Goal: Task Accomplishment & Management: Use online tool/utility

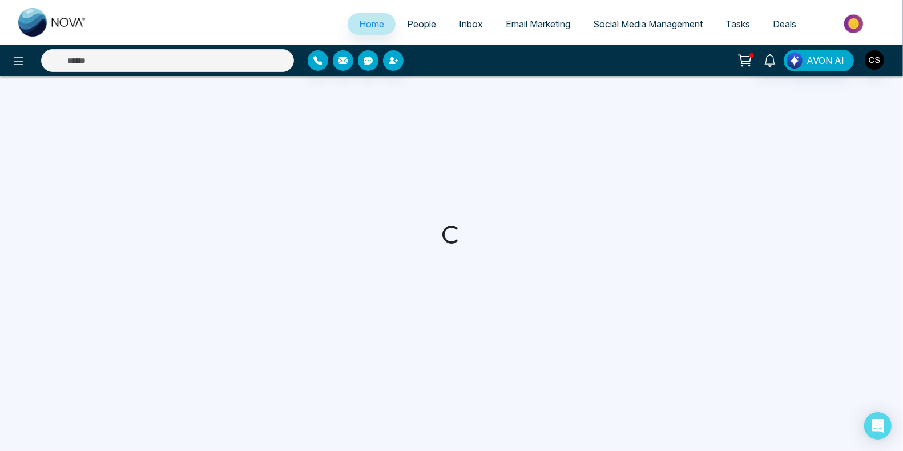
select select "*"
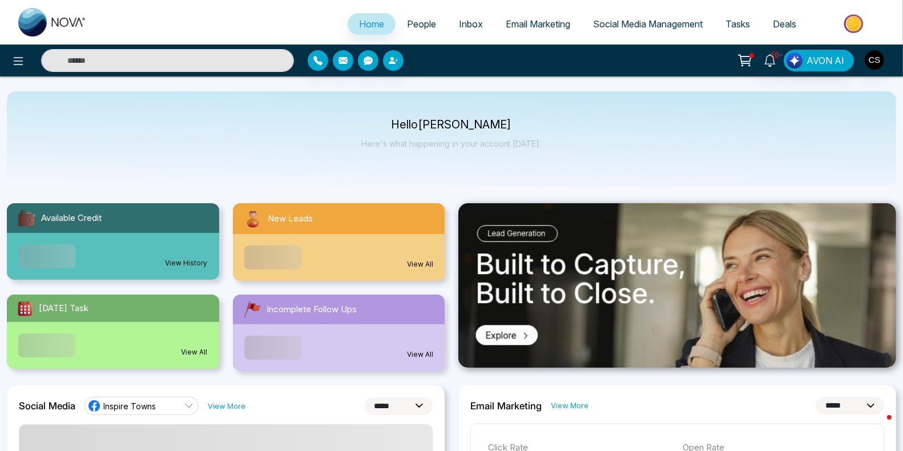
click at [413, 26] on span "People" at bounding box center [421, 23] width 29 height 11
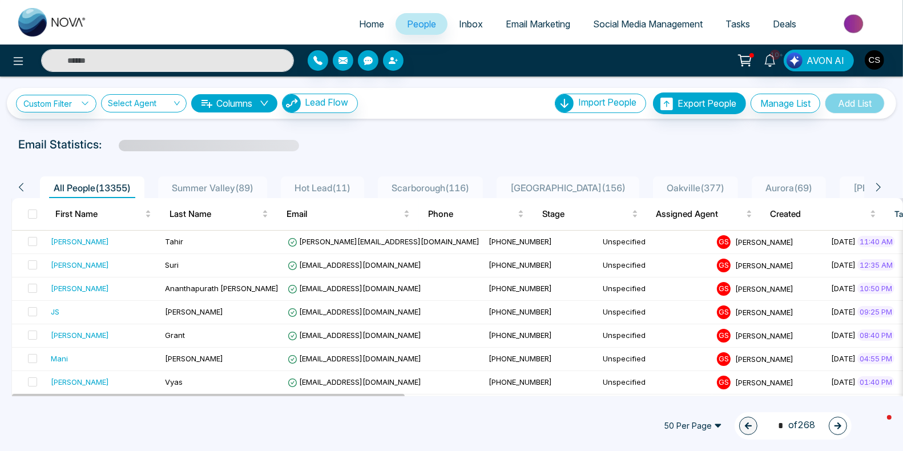
click at [520, 28] on span "Email Marketing" at bounding box center [538, 23] width 64 height 11
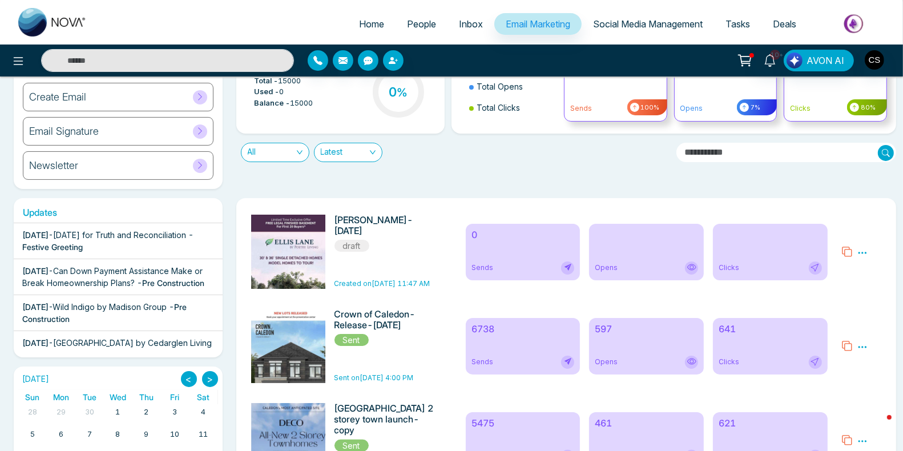
scroll to position [120, 0]
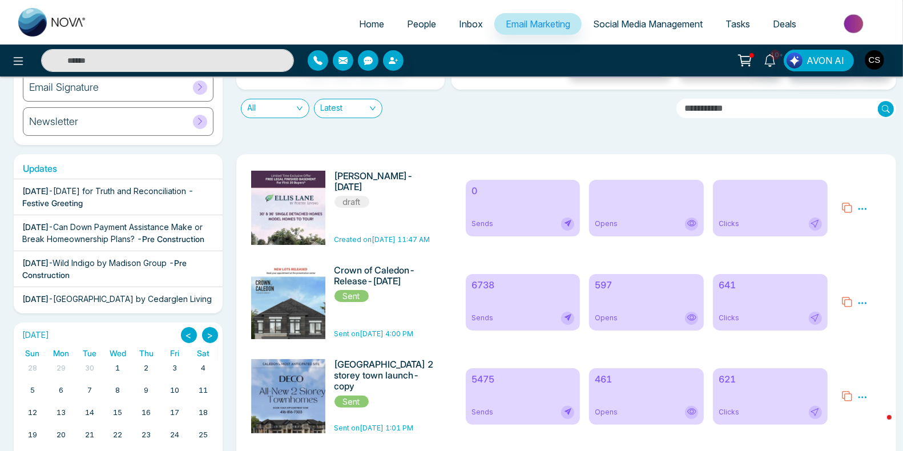
click at [849, 304] on icon at bounding box center [846, 301] width 11 height 11
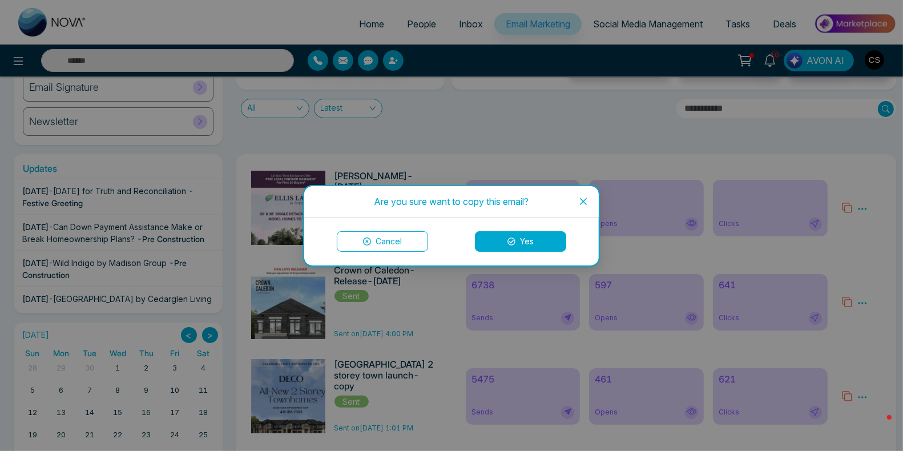
click at [532, 240] on button "Yes" at bounding box center [520, 241] width 91 height 21
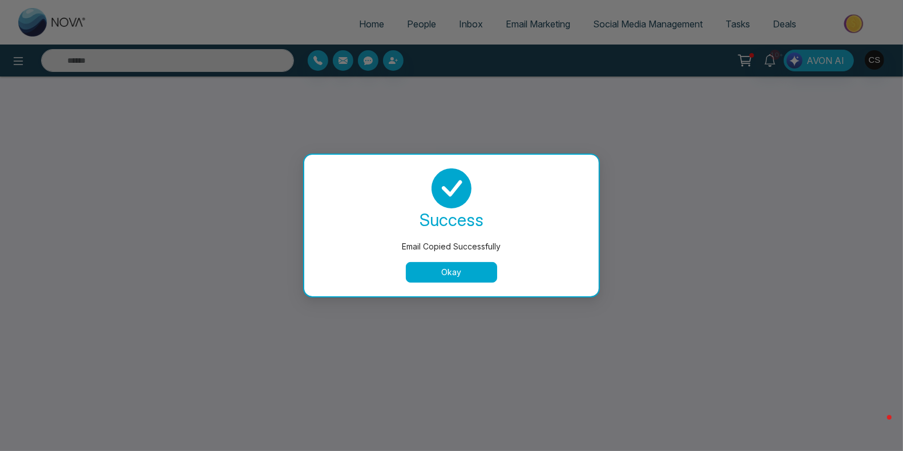
click at [430, 279] on button "Okay" at bounding box center [451, 272] width 91 height 21
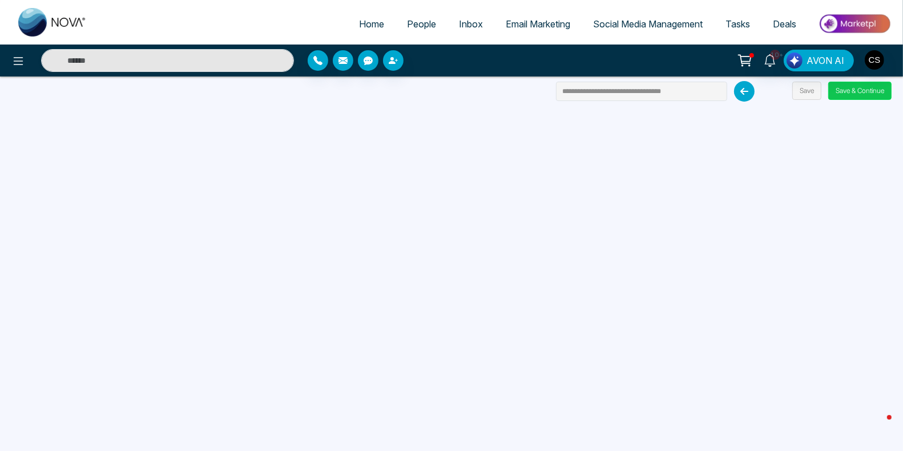
click at [866, 95] on button "Save & Continue" at bounding box center [859, 91] width 63 height 18
click at [864, 96] on button "Save & Continue" at bounding box center [859, 91] width 63 height 18
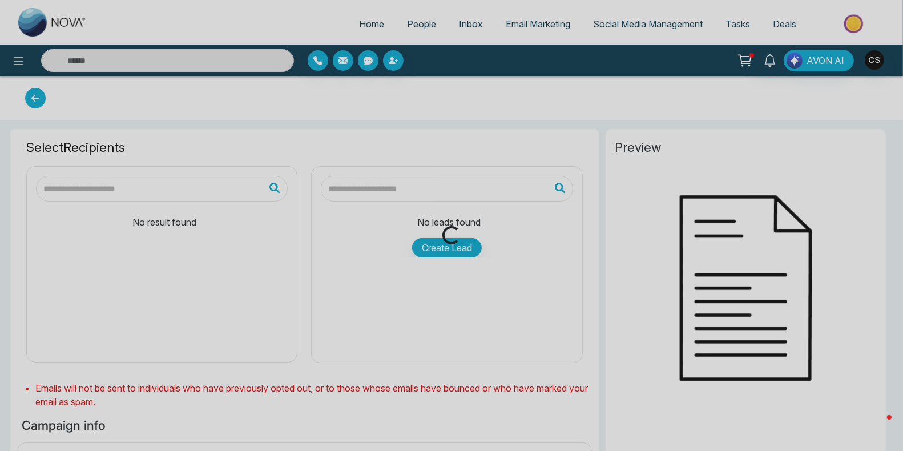
type input "**********"
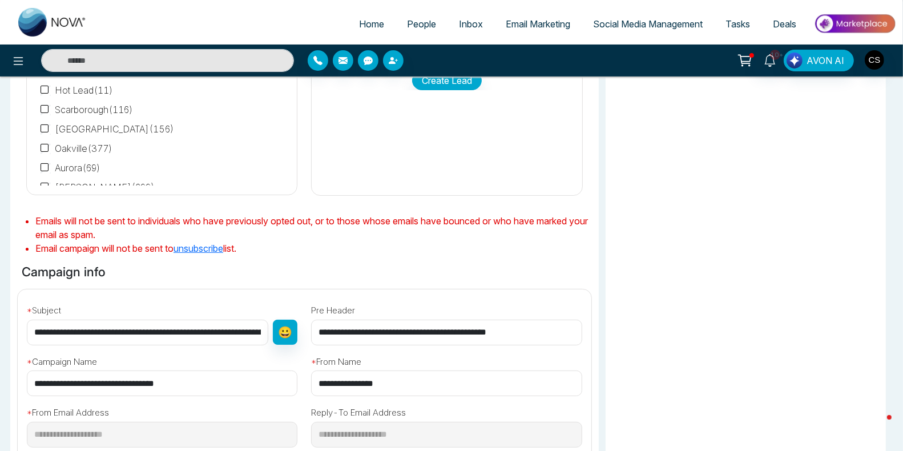
scroll to position [187, 0]
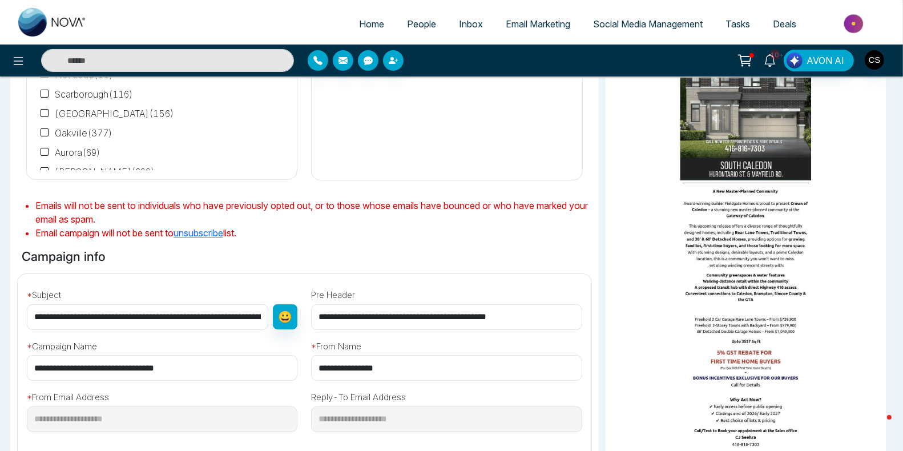
click at [84, 322] on input "**********" at bounding box center [147, 317] width 241 height 26
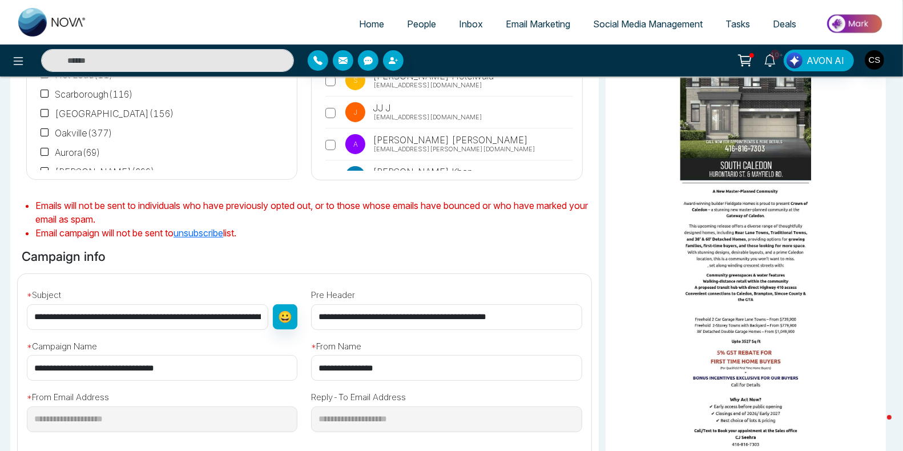
drag, startPoint x: 111, startPoint y: 313, endPoint x: 9, endPoint y: 311, distance: 102.7
click at [9, 311] on div "Select Recipients All People ( 13355 ) [GEOGRAPHIC_DATA] ( 89 ) Hot Lead ( 11 )…" at bounding box center [451, 278] width 903 height 682
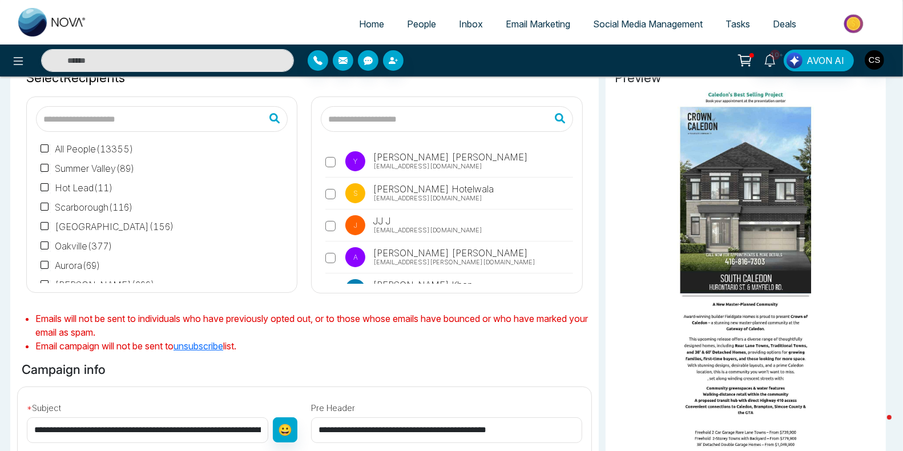
scroll to position [0, 0]
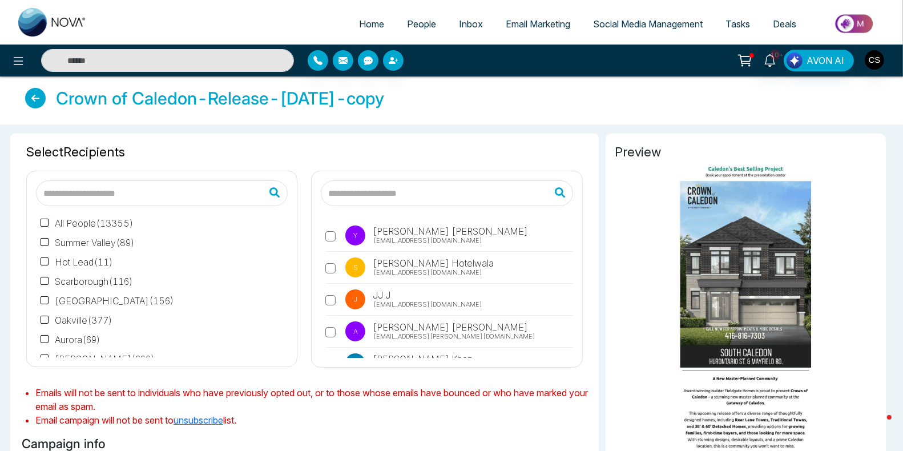
type input "**********"
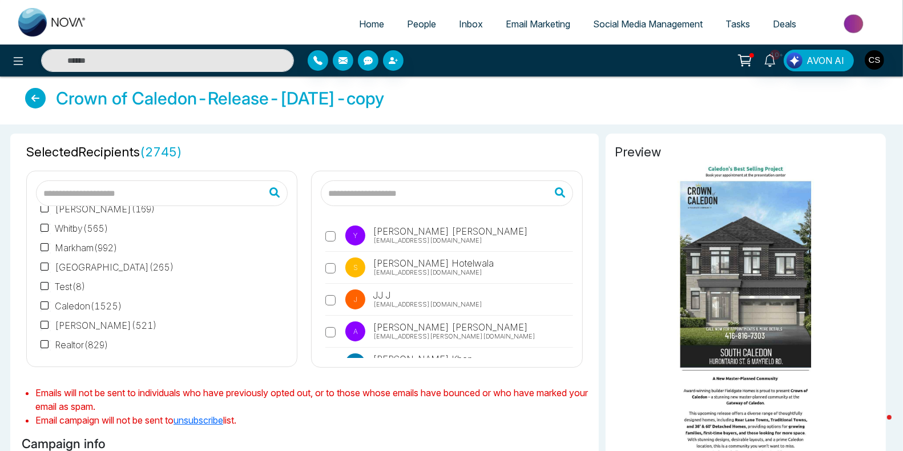
click at [46, 258] on div "All People ( 13355 ) Summer Valley ( 89 ) Hot Lead ( 11 ) [GEOGRAPHIC_DATA] ( 1…" at bounding box center [162, 281] width 252 height 151
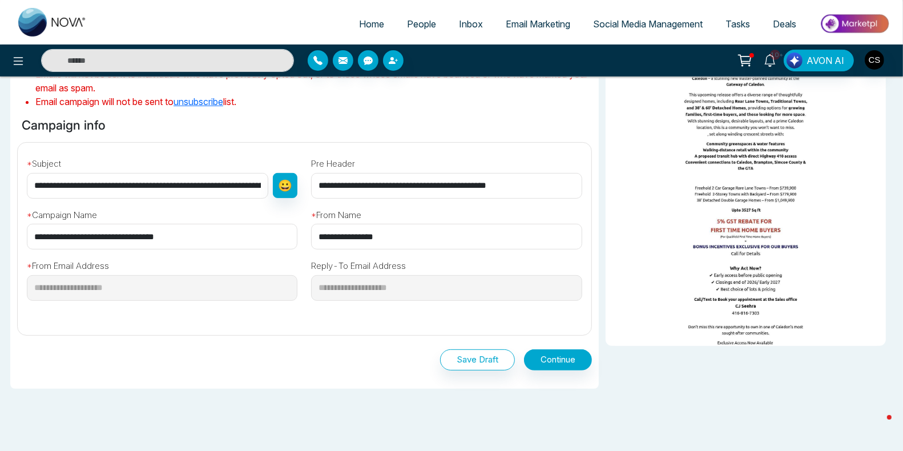
scroll to position [332, 0]
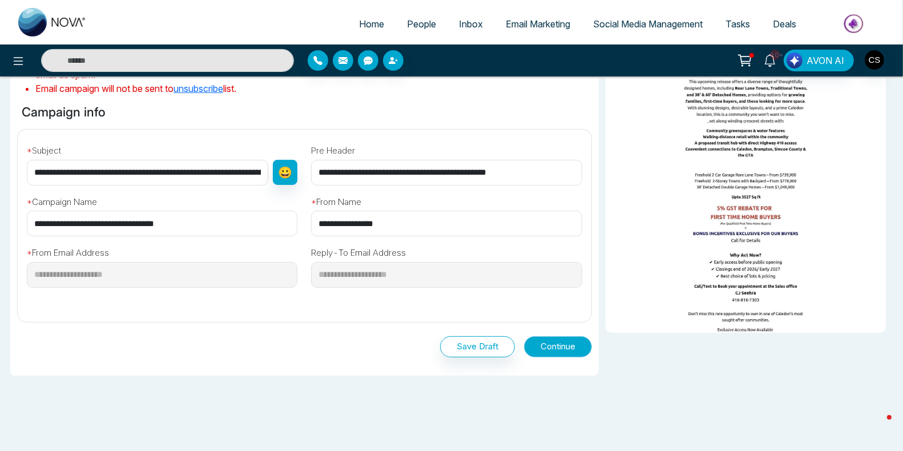
click at [566, 348] on button "Continue" at bounding box center [558, 346] width 68 height 21
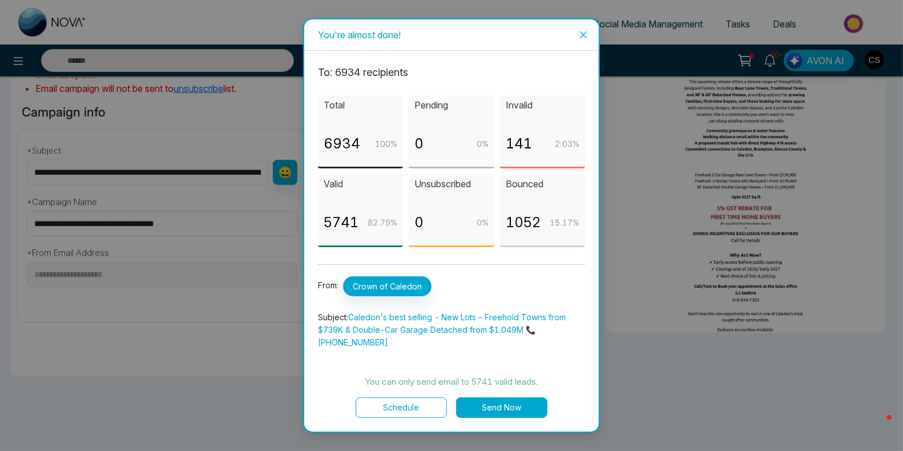
click at [526, 407] on button "Send Now" at bounding box center [501, 407] width 91 height 21
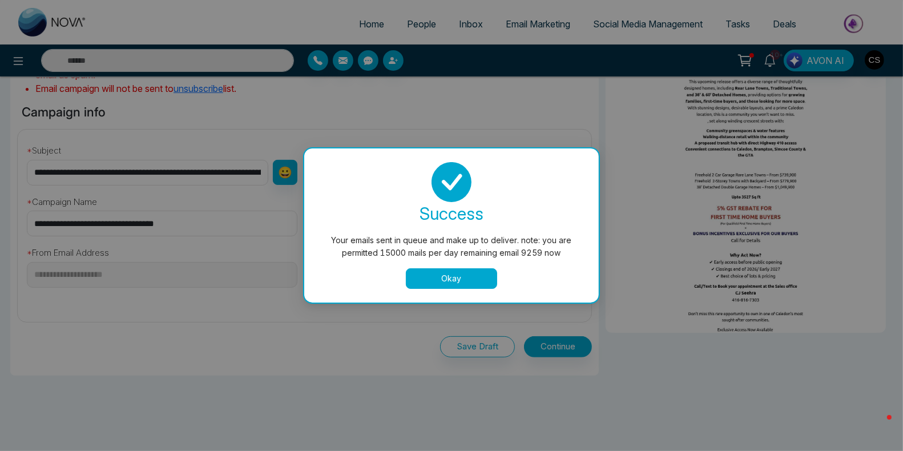
click at [467, 278] on button "Okay" at bounding box center [451, 278] width 91 height 21
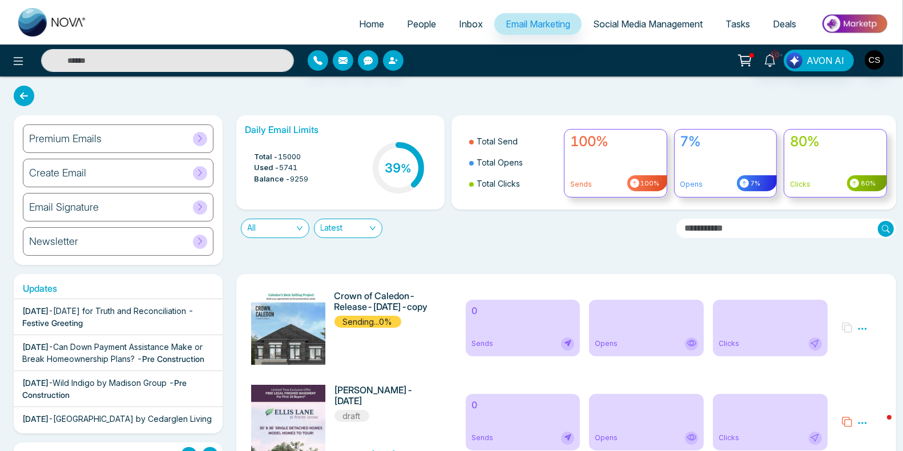
click at [200, 61] on input "text" at bounding box center [167, 60] width 253 height 23
type input "**********"
click at [411, 23] on span "People" at bounding box center [421, 23] width 29 height 11
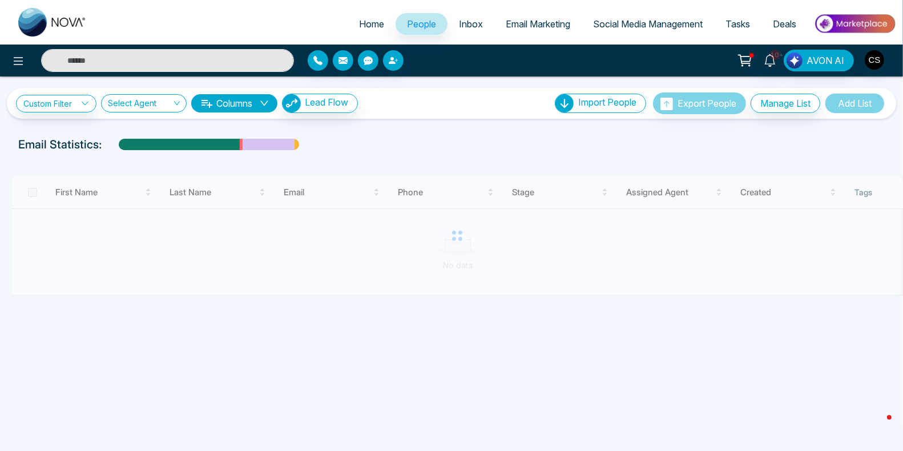
click at [170, 63] on input "text" at bounding box center [167, 60] width 253 height 23
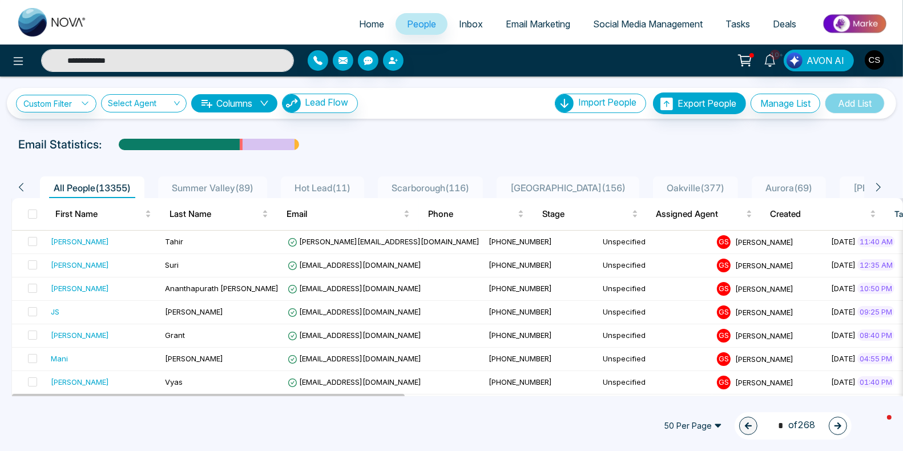
type input "**********"
